Goal: Information Seeking & Learning: Learn about a topic

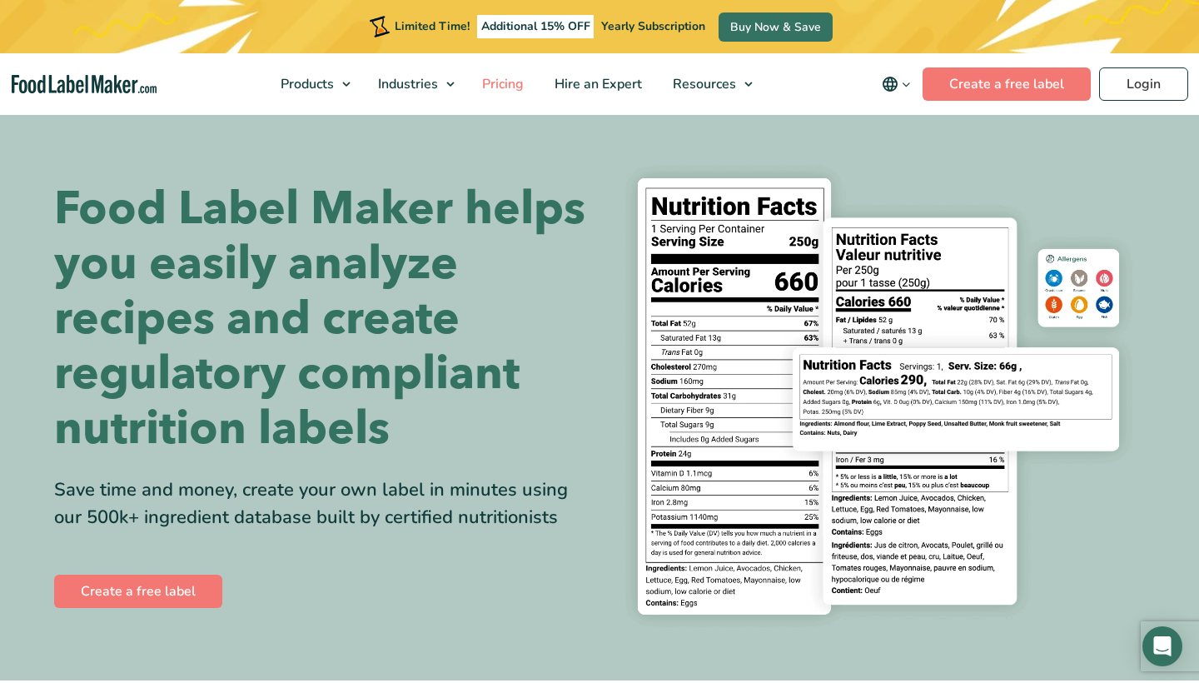
click at [524, 84] on span "Pricing" at bounding box center [501, 84] width 48 height 18
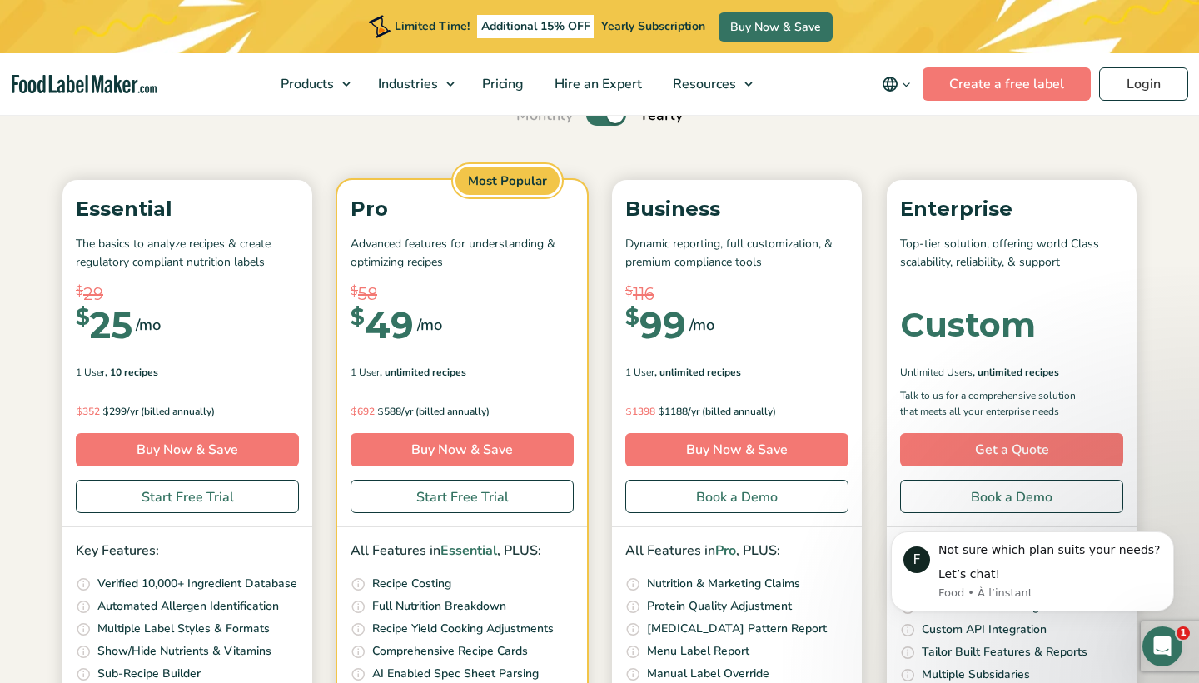
scroll to position [172, 0]
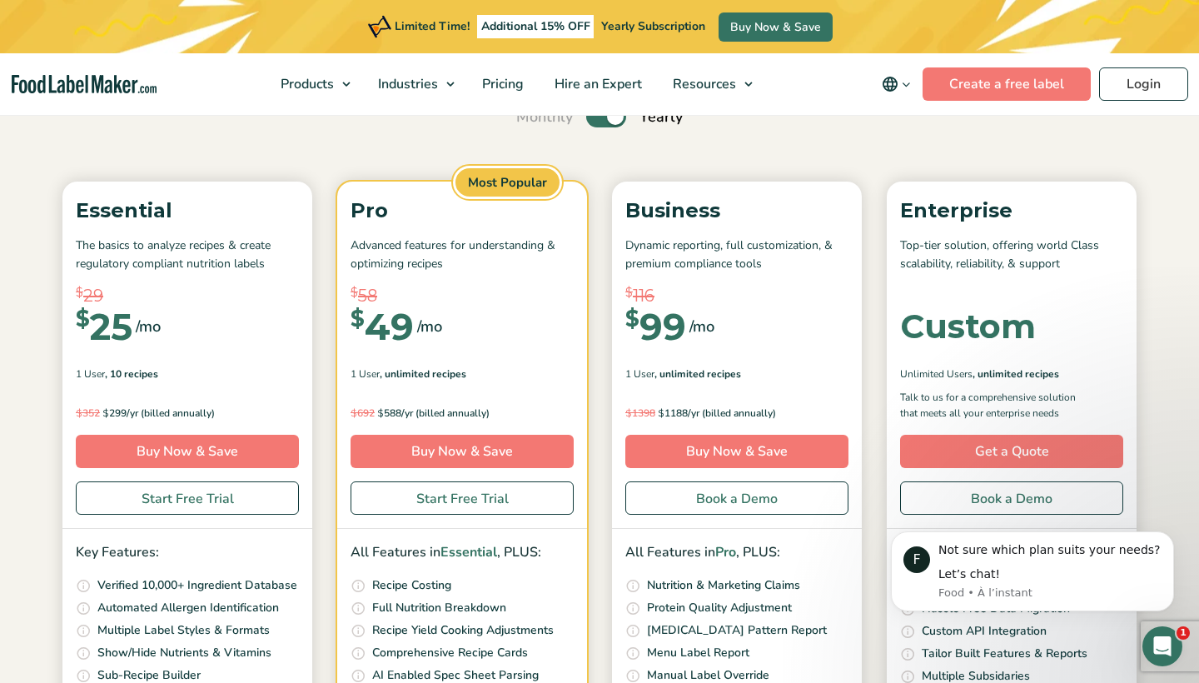
click at [597, 122] on label "Toggle" at bounding box center [606, 117] width 40 height 22
click at [531, 122] on input "Toggle" at bounding box center [525, 117] width 11 height 11
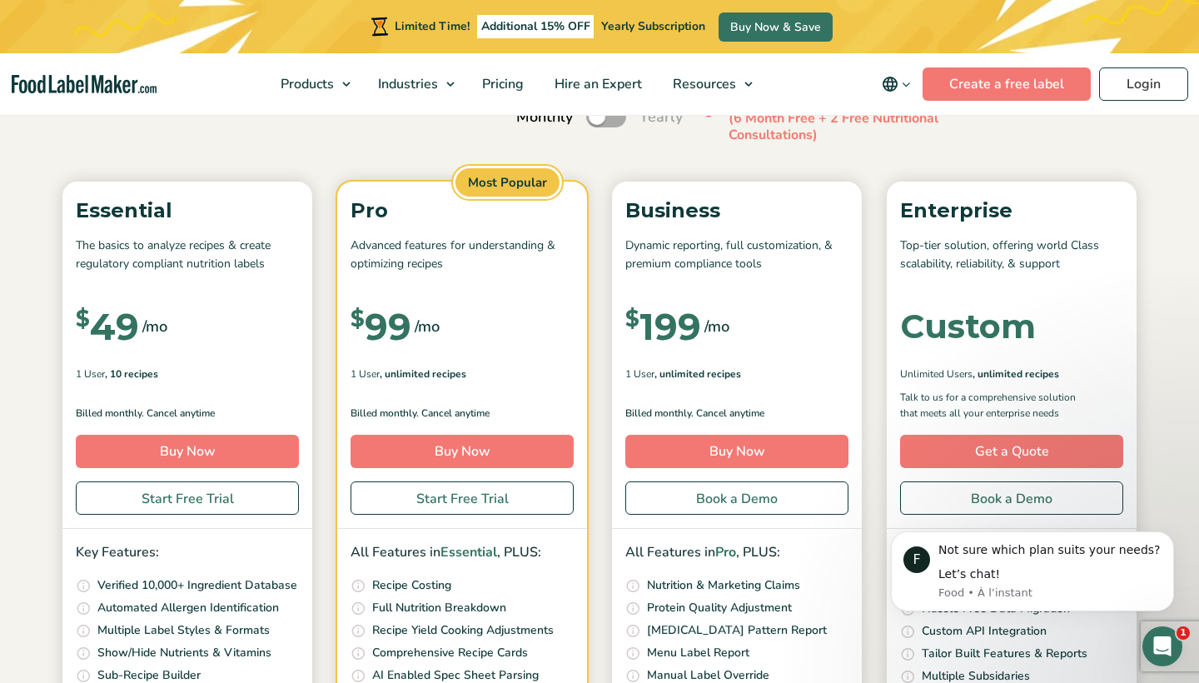
click at [621, 120] on label "Toggle" at bounding box center [606, 117] width 40 height 22
click at [531, 120] on input "Toggle" at bounding box center [525, 117] width 11 height 11
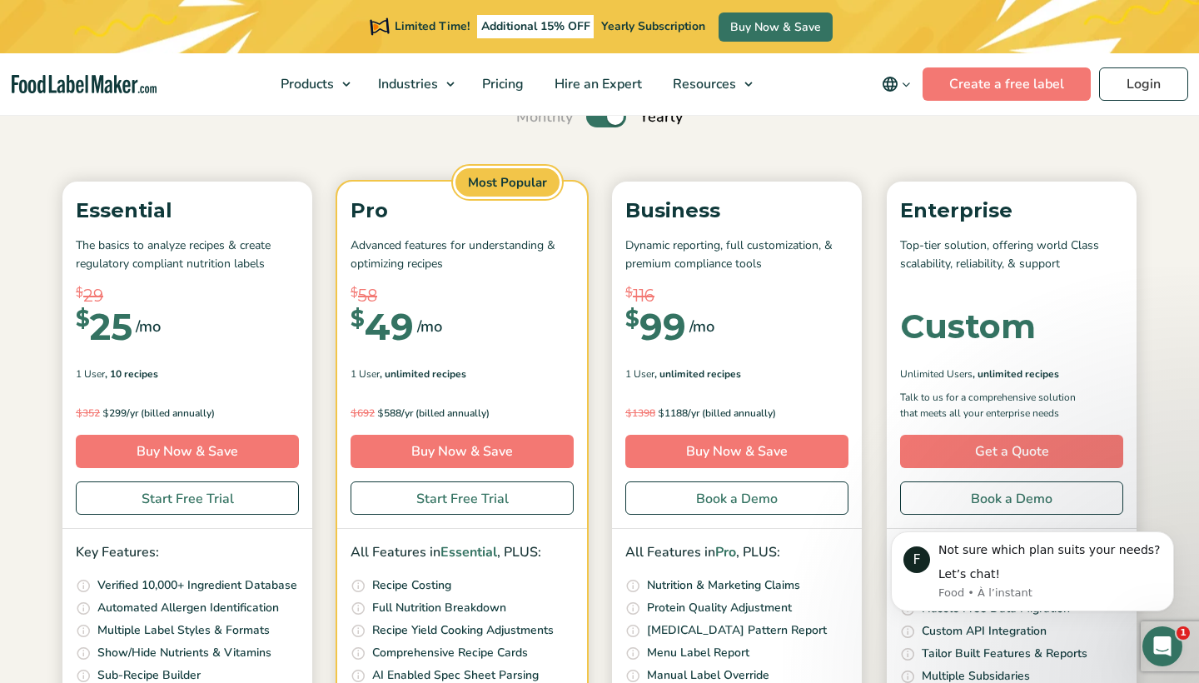
click at [595, 125] on label "Toggle" at bounding box center [606, 117] width 40 height 22
click at [531, 122] on input "Toggle" at bounding box center [525, 117] width 11 height 11
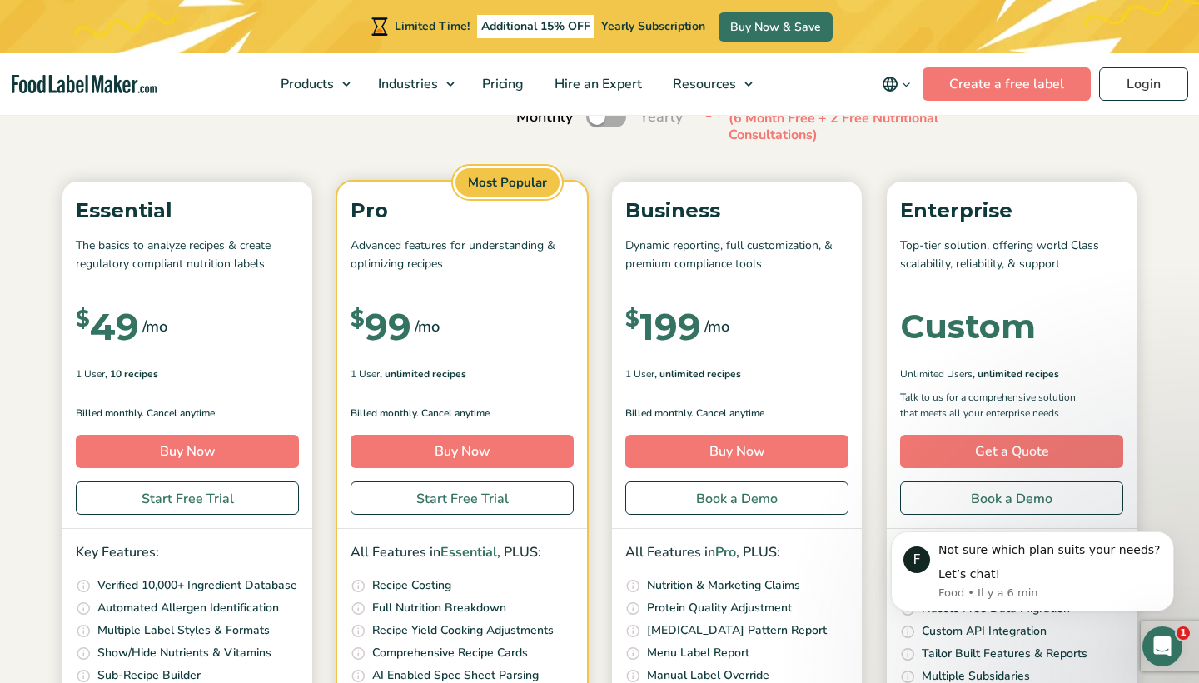
click at [616, 122] on label "Toggle" at bounding box center [606, 117] width 40 height 22
click at [531, 122] on input "Toggle" at bounding box center [525, 117] width 11 height 11
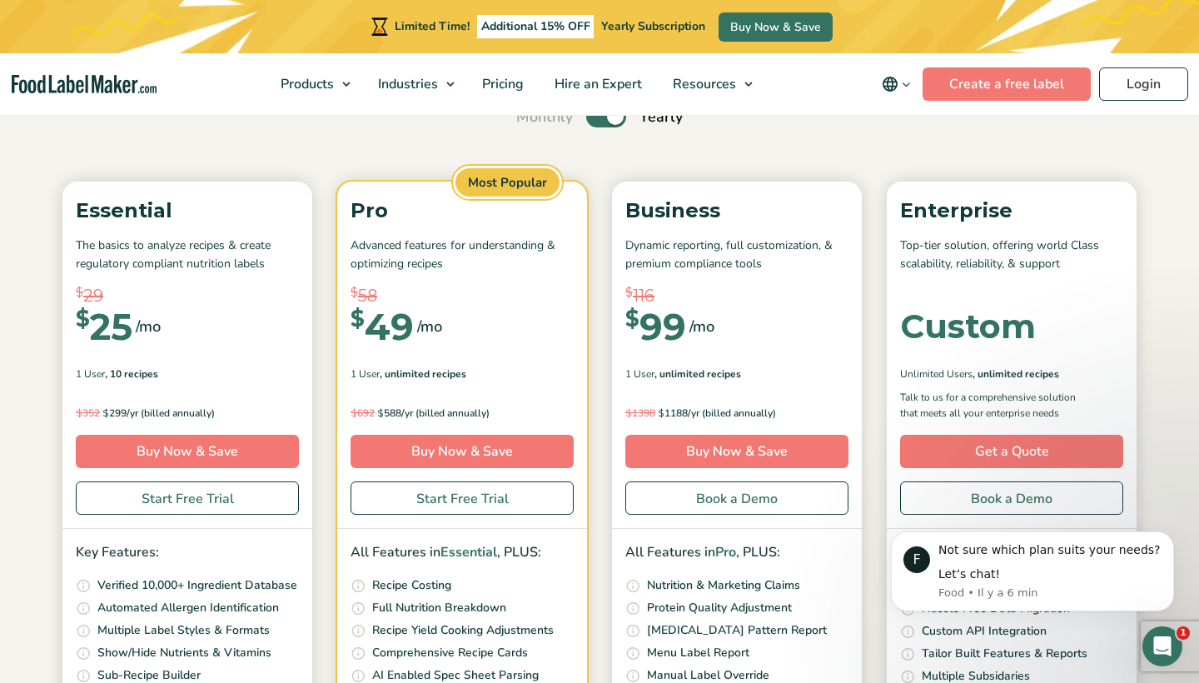
click at [1181, 312] on section "Simple Pricing For Everyone Monthly Toggle Yearly (6 Month Free + 2 Free Nutrit…" at bounding box center [599, 443] width 1199 height 1006
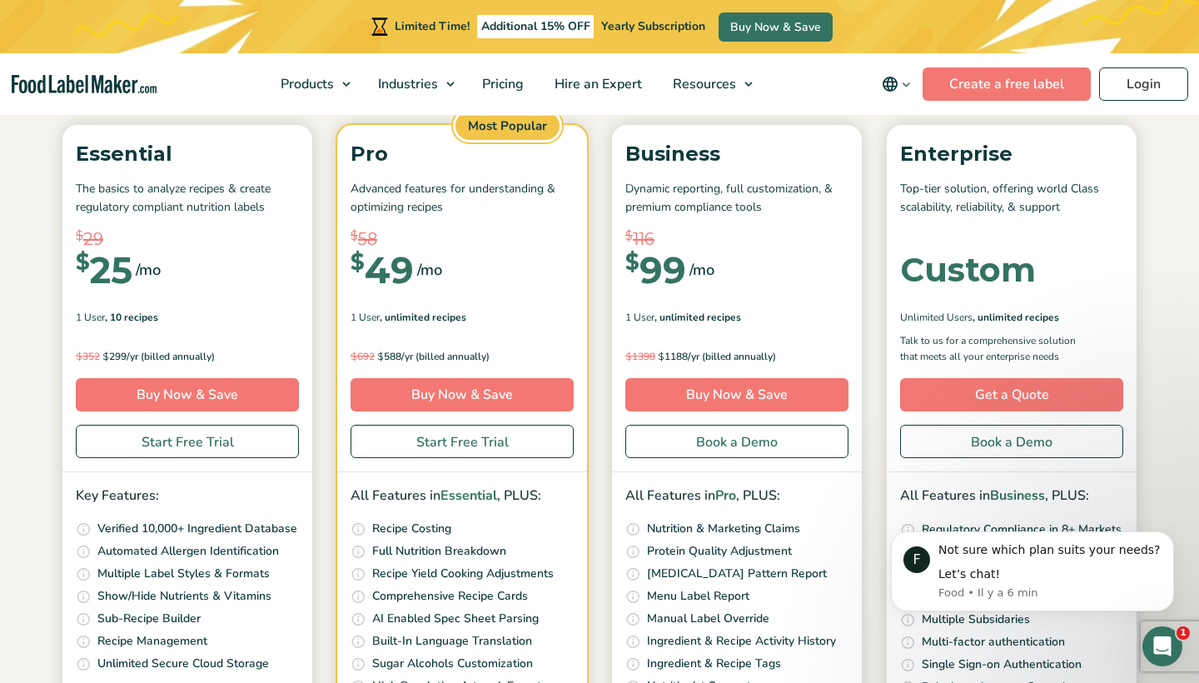
scroll to position [227, 0]
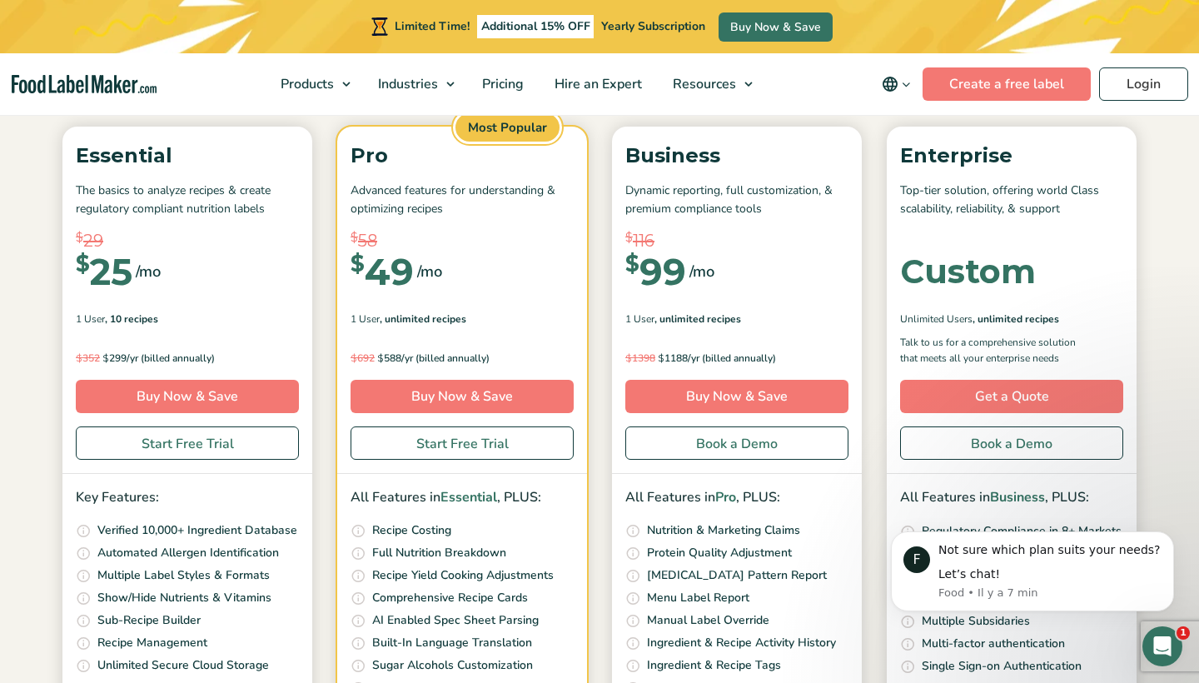
click at [1171, 258] on section "Simple Pricing For Everyone Monthly Toggle Yearly (6 Month Free + 2 Free Nutrit…" at bounding box center [599, 388] width 1199 height 1006
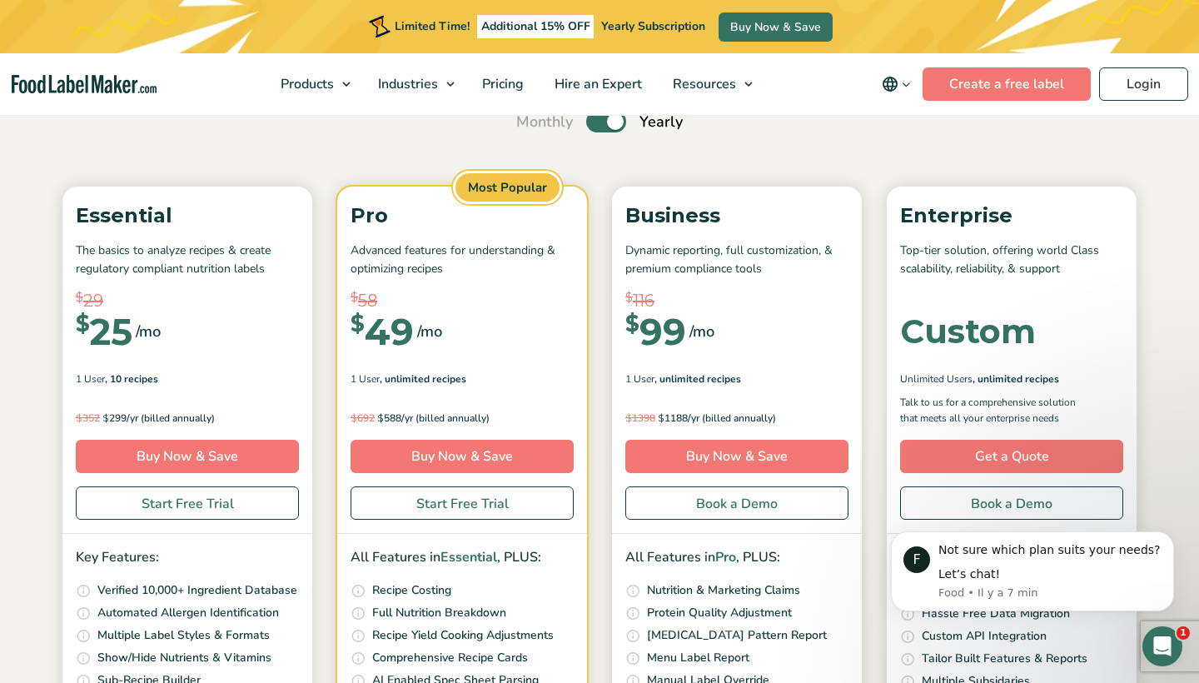
scroll to position [151, 0]
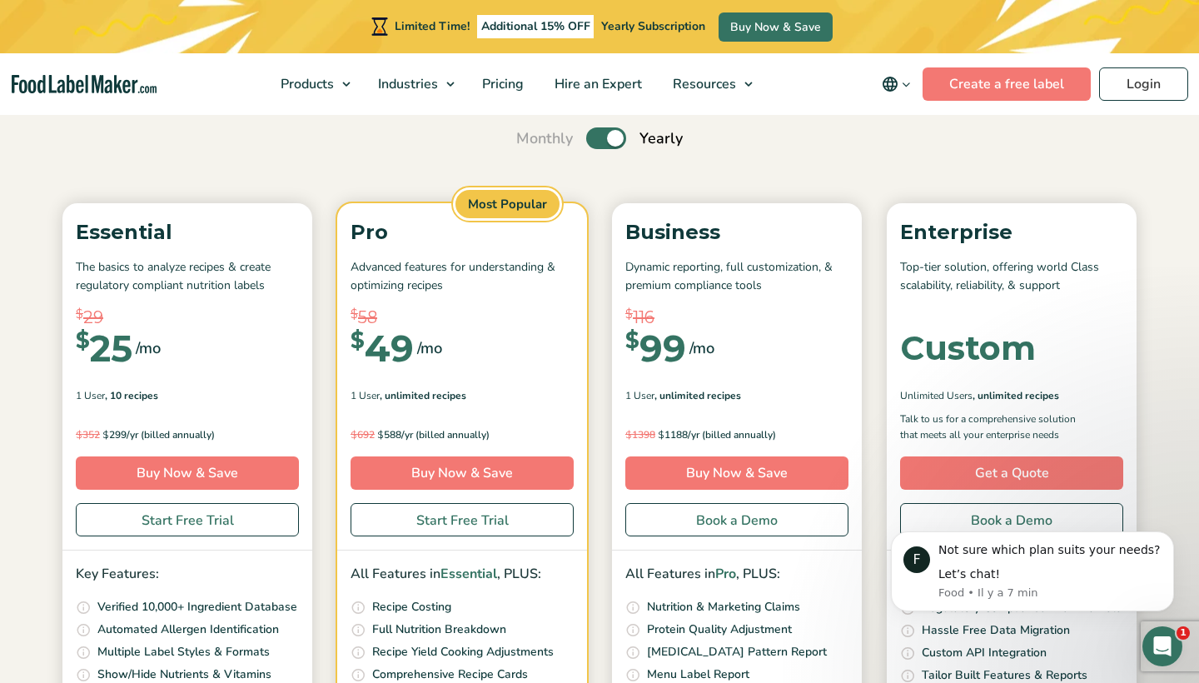
click at [600, 138] on label "Toggle" at bounding box center [606, 138] width 40 height 22
click at [531, 138] on input "Toggle" at bounding box center [525, 138] width 11 height 11
checkbox input "false"
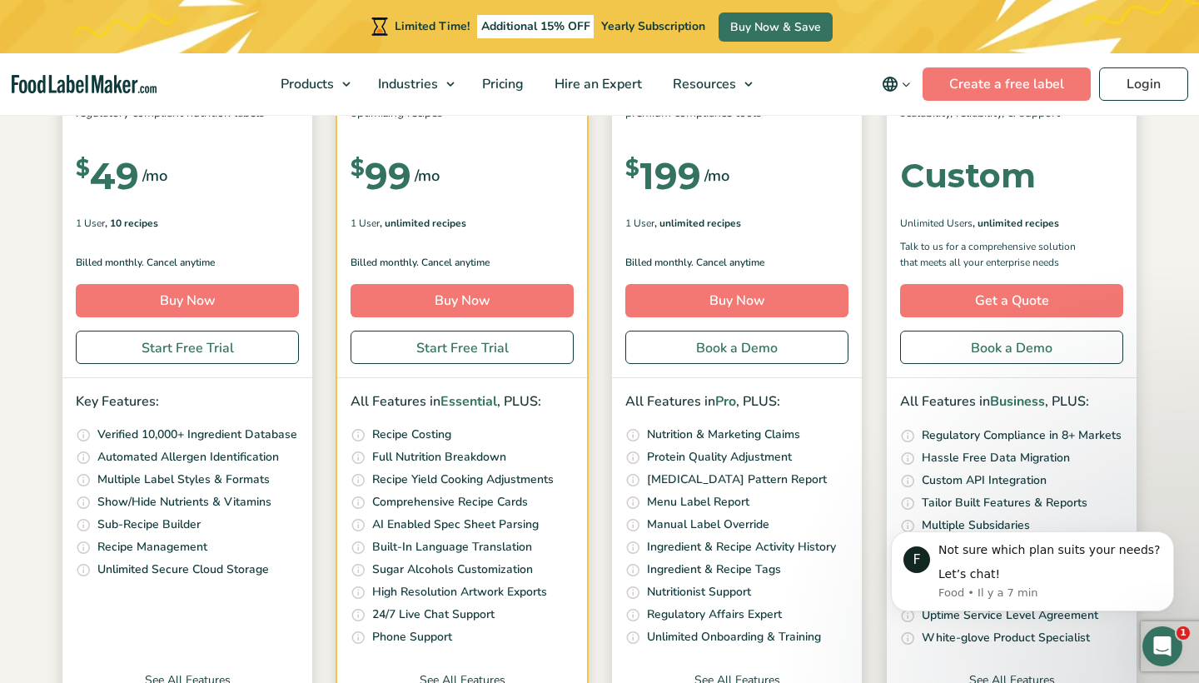
scroll to position [225, 0]
